Goal: Navigation & Orientation: Find specific page/section

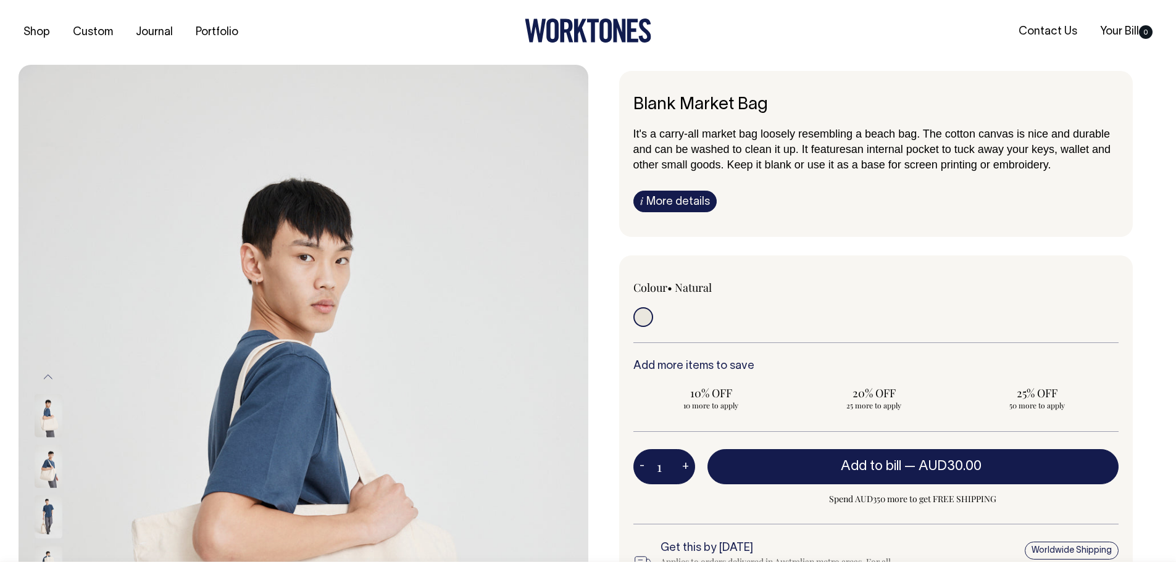
drag, startPoint x: 661, startPoint y: 135, endPoint x: 1069, endPoint y: 163, distance: 409.0
click at [1069, 163] on p "It's a carry-all market bag loosely resembling a beach bag. The cotton canvas i…" at bounding box center [876, 149] width 486 height 46
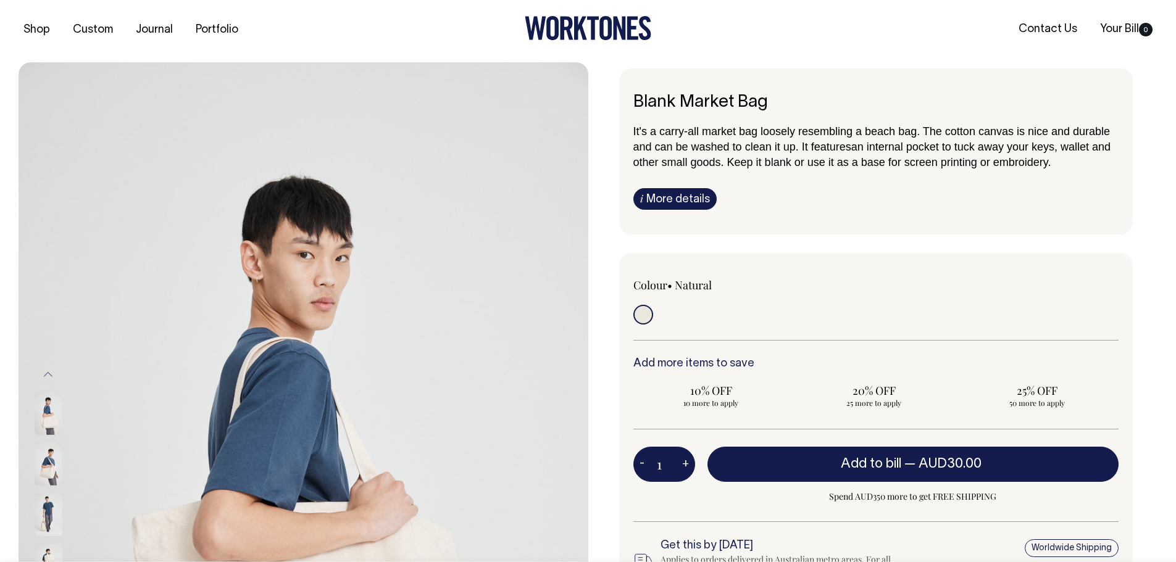
scroll to position [1, 0]
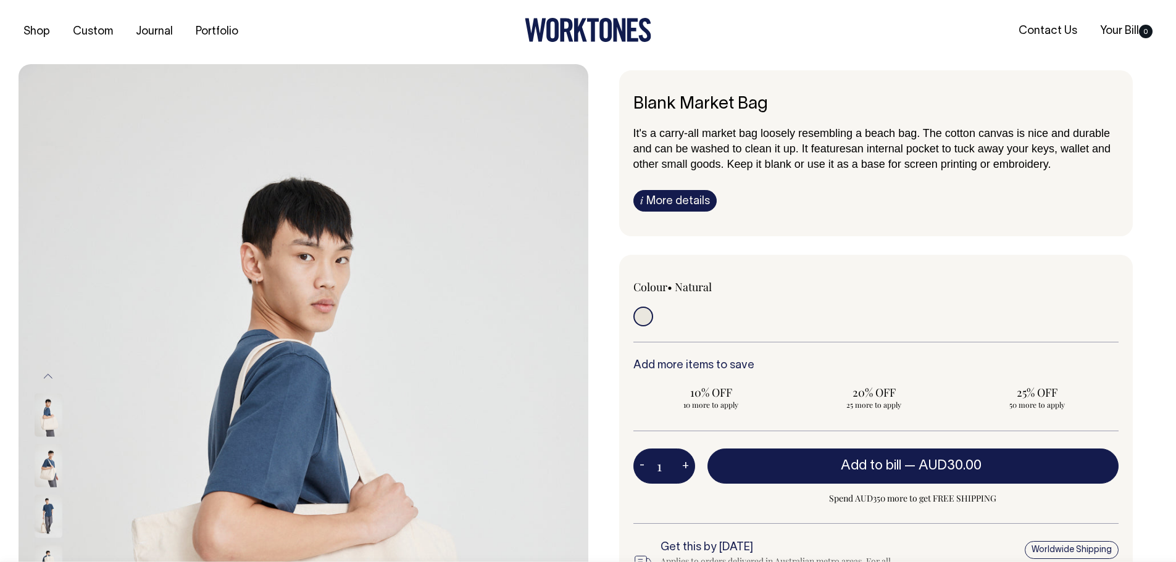
copy p "carry-all market bag loosely resembling a beach bag. The cotton canvas is nice …"
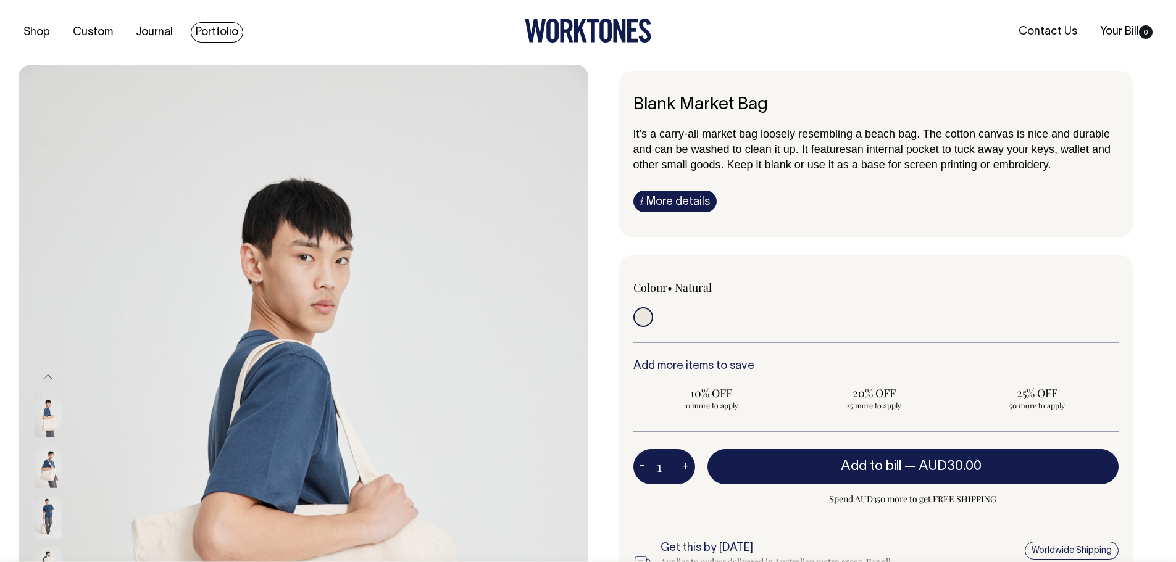
click at [209, 35] on link "Portfolio" at bounding box center [217, 32] width 52 height 20
